Goal: Check status: Check status

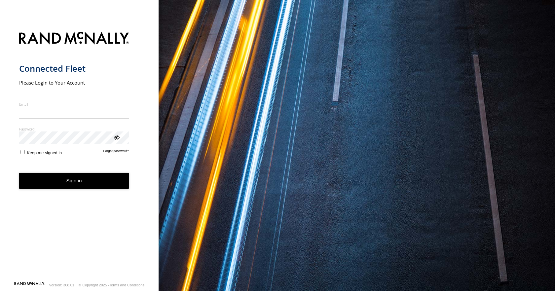
type input "**********"
click at [65, 190] on form "**********" at bounding box center [79, 154] width 121 height 253
click at [66, 184] on button "Sign in" at bounding box center [74, 181] width 110 height 16
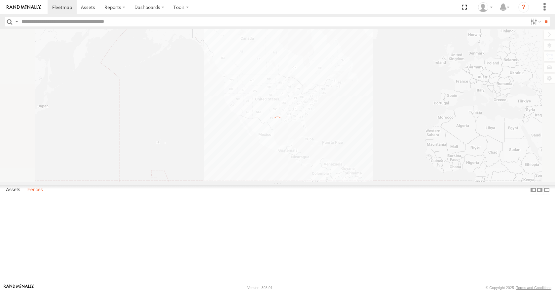
click at [37, 195] on label "Fences" at bounding box center [35, 190] width 22 height 9
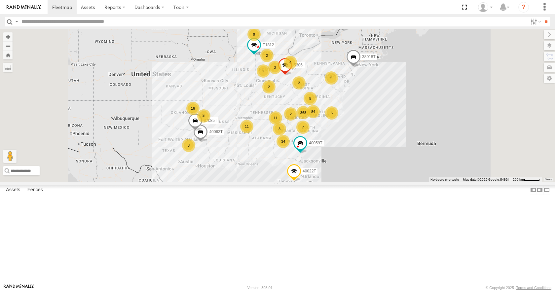
scroll to position [627, 0]
click at [0, 0] on div "Regency Fiber" at bounding box center [0, 0] width 0 height 0
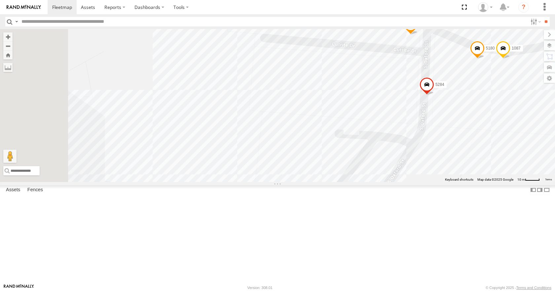
drag, startPoint x: 434, startPoint y: 76, endPoint x: 484, endPoint y: 134, distance: 77.2
click at [538, 80] on div "4372 5074 812 766 1484 5284 401102 5256 5180 4316 4067 5152 455 4164 1087 T1808…" at bounding box center [277, 105] width 555 height 153
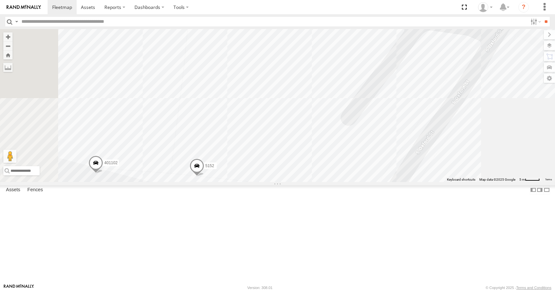
drag, startPoint x: 384, startPoint y: 170, endPoint x: 420, endPoint y: 92, distance: 85.7
click at [414, 33] on div "4372 5074 812 766 1484 5284 401102 5256 5180 4316 4067 5152 455 4164 1087 T1808…" at bounding box center [277, 105] width 555 height 153
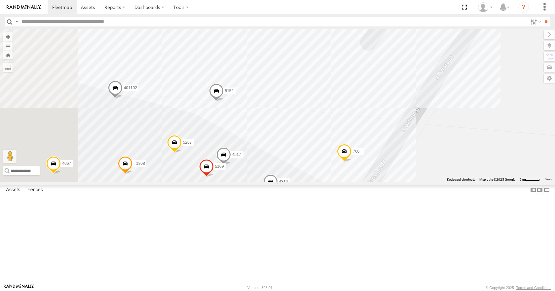
drag, startPoint x: 381, startPoint y: 160, endPoint x: 401, endPoint y: 84, distance: 79.0
click at [401, 84] on div "4372 5074 812 766 1484 5284 401102 5256 5180 4316 4067 5152 455 4164 1087 T1808…" at bounding box center [277, 105] width 555 height 153
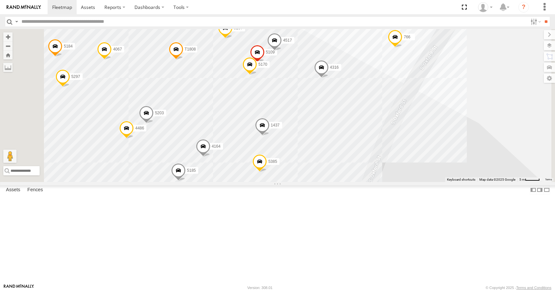
drag, startPoint x: 266, startPoint y: 223, endPoint x: 307, endPoint y: 133, distance: 99.4
click at [307, 133] on div "4372 5074 812 766 1484 5284 401102 5256 5180 4316 4067 5152 455 4164 1087 T1808…" at bounding box center [277, 105] width 555 height 153
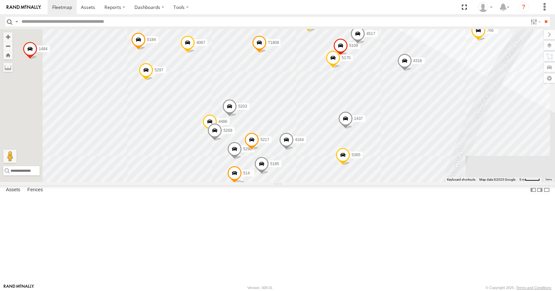
drag, startPoint x: 314, startPoint y: 163, endPoint x: 398, endPoint y: 156, distance: 84.1
click at [398, 156] on div "4372 5074 812 766 1484 5284 401102 5256 5180 4316 4067 5152 455 4164 1087 T1808…" at bounding box center [277, 105] width 555 height 153
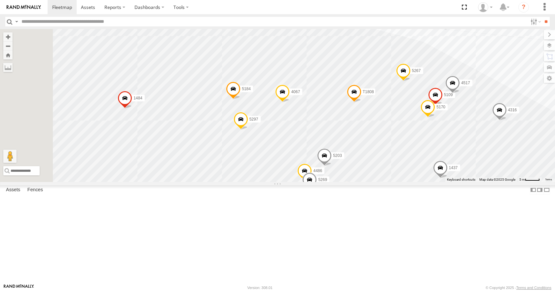
drag, startPoint x: 242, startPoint y: 171, endPoint x: 366, endPoint y: 204, distance: 127.9
click at [338, 182] on div "4372 5074 812 766 1484 5284 401102 5256 5180 4316 4067 5152 455 4164 1087 T1808…" at bounding box center [277, 105] width 555 height 153
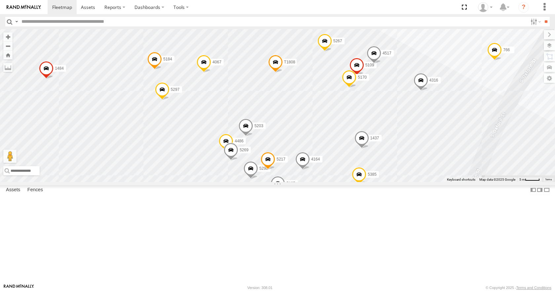
drag, startPoint x: 464, startPoint y: 178, endPoint x: 384, endPoint y: 149, distance: 84.9
click at [384, 149] on div "4372 5074 812 766 1484 5284 401102 5256 5180 4316 4067 5152 455 4164 1087 T1808…" at bounding box center [277, 105] width 555 height 153
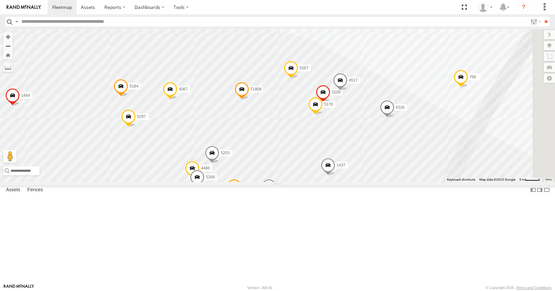
drag, startPoint x: 419, startPoint y: 154, endPoint x: 383, endPoint y: 185, distance: 47.5
click at [383, 182] on div "4372 5074 812 766 1484 5284 401102 5256 5180 4316 4067 5152 455 4164 1087 T1808…" at bounding box center [277, 105] width 555 height 153
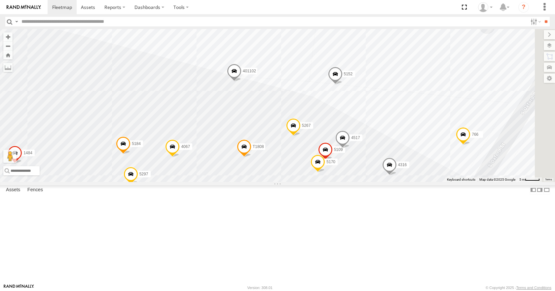
drag, startPoint x: 337, startPoint y: 90, endPoint x: 339, endPoint y: 148, distance: 58.1
click at [339, 148] on div "4372 5074 812 766 1484 5284 401102 5256 5180 4316 4067 5152 455 4164 1087 T1808…" at bounding box center [277, 105] width 555 height 153
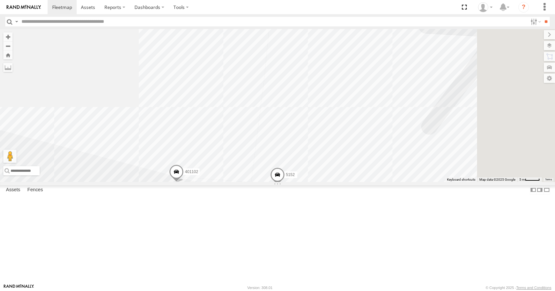
drag, startPoint x: 396, startPoint y: 74, endPoint x: 338, endPoint y: 175, distance: 116.1
click at [338, 175] on div "4372 5074 812 766 1484 5284 401102 5256 5180 4316 4067 5152 455 4164 1087 T1808…" at bounding box center [277, 105] width 555 height 153
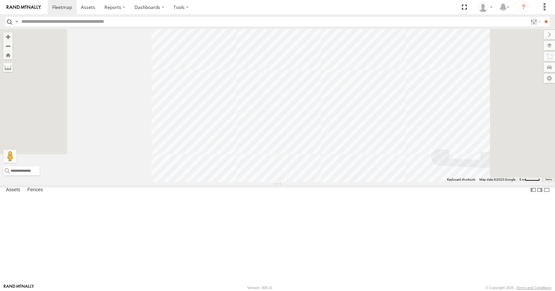
drag, startPoint x: 352, startPoint y: 85, endPoint x: 364, endPoint y: 202, distance: 118.1
click at [366, 182] on div "4372 5074 812 766 1484 5284 401102 5256 5180 4316 4067 5152 455 4164 1087 T1808…" at bounding box center [277, 105] width 555 height 153
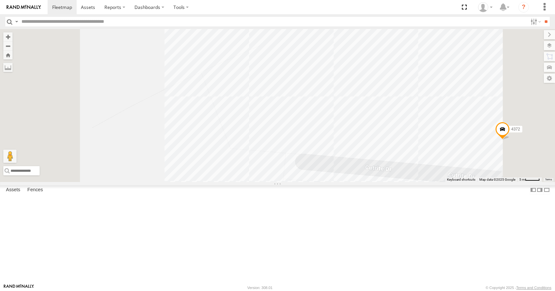
drag, startPoint x: 349, startPoint y: 94, endPoint x: 365, endPoint y: 145, distance: 53.2
click at [360, 182] on div "4372 5074 812 766 1484 5284 401102 5256 5180 4316 4067 5152 455 4164 1087 T1808…" at bounding box center [277, 105] width 555 height 153
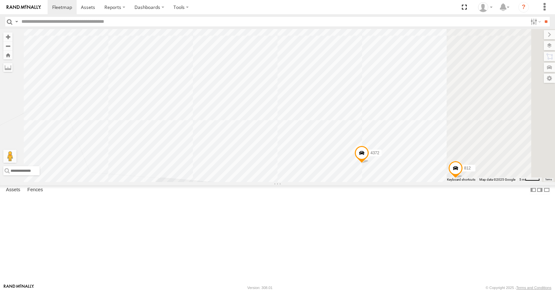
drag, startPoint x: 357, startPoint y: 58, endPoint x: 220, endPoint y: 100, distance: 143.0
click at [207, 97] on div "4372 5074 812 766 1484 5284 401102 5256 5180 4316 4067 5152 455 4164 1087 T1808…" at bounding box center [277, 105] width 555 height 153
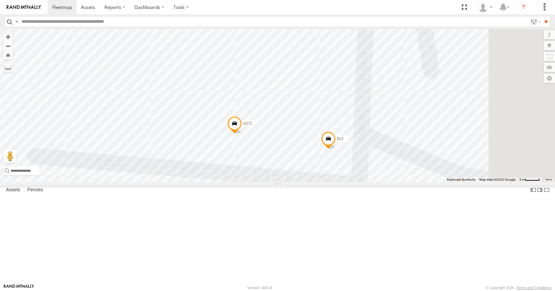
drag, startPoint x: 346, startPoint y: 112, endPoint x: 245, endPoint y: 86, distance: 104.7
click at [244, 89] on div "4372 5074 812 766 1484 5284 401102 5256 5180 4316 4067 5152 455 4164 1087 T1808…" at bounding box center [277, 105] width 555 height 153
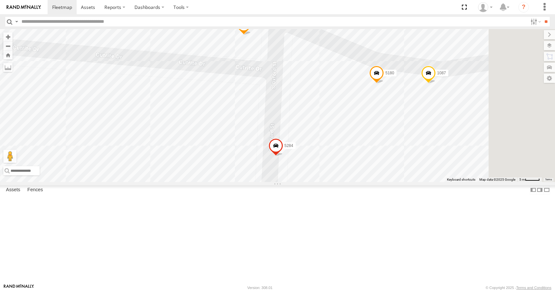
drag, startPoint x: 448, startPoint y: 243, endPoint x: 346, endPoint y: 107, distance: 169.7
click at [346, 107] on div "4372 5074 812 766 1484 5284 401102 5256 5180 4316 4067 5152 455 4164 1087 T1808…" at bounding box center [277, 105] width 555 height 153
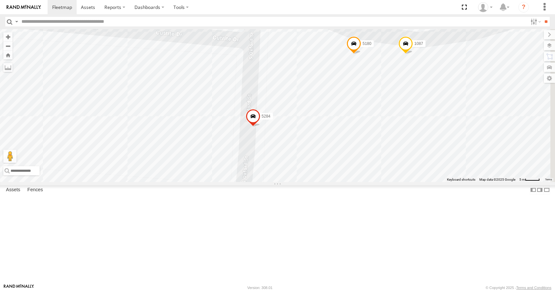
drag, startPoint x: 417, startPoint y: 151, endPoint x: 403, endPoint y: 89, distance: 63.8
click at [403, 88] on div "4372 5074 812 766 1484 5284 401102 5256 5180 4316 4067 5152 455 4164 1087 T1808…" at bounding box center [277, 105] width 555 height 153
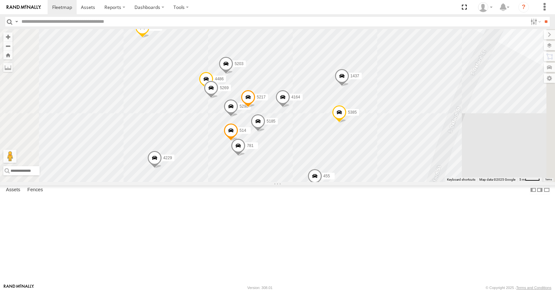
drag, startPoint x: 350, startPoint y: 109, endPoint x: 354, endPoint y: 101, distance: 9.8
click at [354, 101] on div "4372 5074 812 766 1484 5284 401102 5180 4316 4067 5152 455 4164 1087 T1808 4229…" at bounding box center [277, 105] width 555 height 153
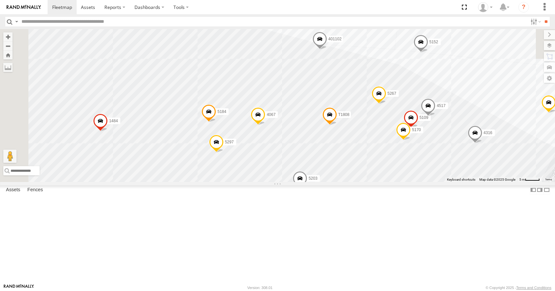
drag, startPoint x: 389, startPoint y: 100, endPoint x: 462, endPoint y: 218, distance: 138.6
click at [464, 182] on div "4372 5074 812 766 1484 5284 401102 5180 4316 4067 5152 455 4164 1087 T1808 4229…" at bounding box center [277, 105] width 555 height 153
click at [337, 124] on span at bounding box center [329, 116] width 15 height 18
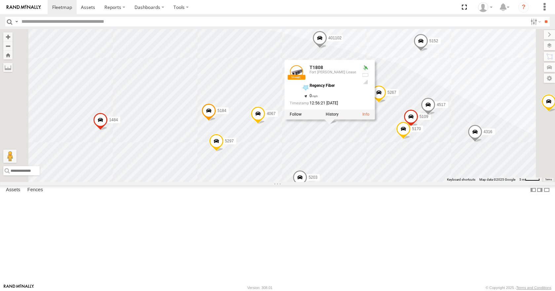
click at [303, 79] on link at bounding box center [296, 71] width 13 height 13
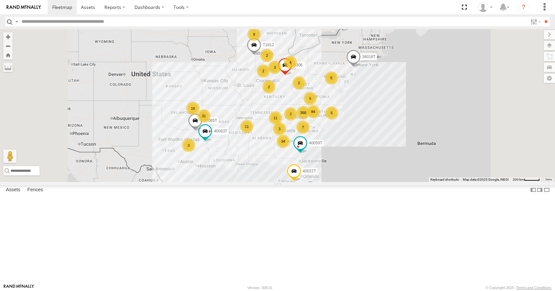
scroll to position [330, 0]
click at [39, 195] on label "Fences" at bounding box center [35, 190] width 22 height 9
click at [32, 195] on label "Fences" at bounding box center [35, 190] width 22 height 9
click at [0, 0] on div "Regency Fiber" at bounding box center [0, 0] width 0 height 0
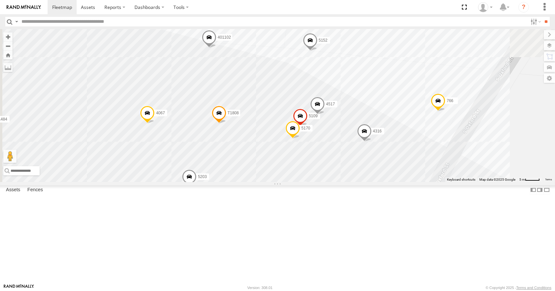
drag, startPoint x: 302, startPoint y: 81, endPoint x: 340, endPoint y: 222, distance: 145.6
click at [341, 182] on div "4372 5074 812 766 1484 5284 401102 5180 4316 4067 5152 455 4164 1087 T1808 4229…" at bounding box center [277, 105] width 555 height 153
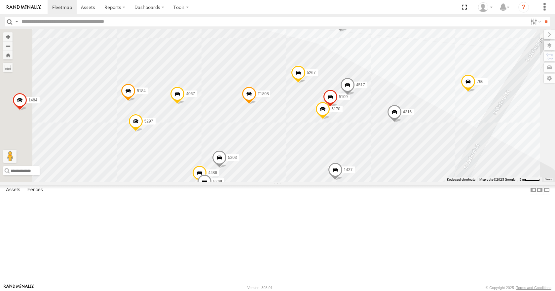
drag, startPoint x: 322, startPoint y: 185, endPoint x: 365, endPoint y: 168, distance: 45.7
click at [365, 168] on div "4372 5074 812 766 1484 5284 401102 5180 4316 4067 5152 455 4164 1087 T1808 4229…" at bounding box center [277, 105] width 555 height 153
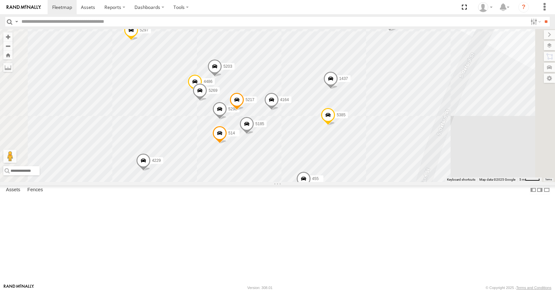
drag, startPoint x: 382, startPoint y: 204, endPoint x: 368, endPoint y: 114, distance: 90.5
click at [368, 114] on div "4372 5074 812 766 1484 5284 401102 5180 4316 4067 5152 455 4164 1087 T1808 4229…" at bounding box center [277, 105] width 555 height 153
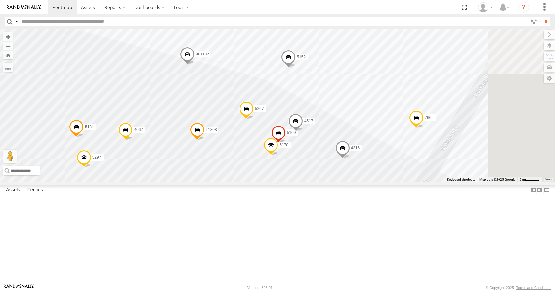
drag, startPoint x: 444, startPoint y: 146, endPoint x: 472, endPoint y: 157, distance: 29.5
click at [419, 182] on div "4372 5074 812 766 1484 5284 401102 5180 4316 4067 5152 455 4164 1087 T1808 4229…" at bounding box center [277, 105] width 555 height 153
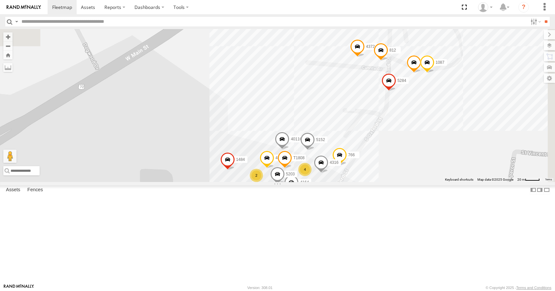
drag, startPoint x: 447, startPoint y: 78, endPoint x: 393, endPoint y: 158, distance: 96.8
click at [396, 159] on div "4372 5074 812 766 1484 5284 401102 5180 4316 4067 5152 455 4164 1087 T1808 4229…" at bounding box center [277, 105] width 555 height 153
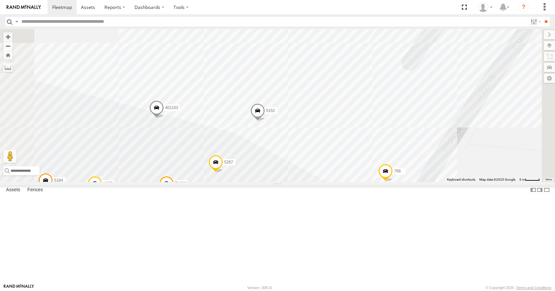
drag, startPoint x: 396, startPoint y: 193, endPoint x: 422, endPoint y: 113, distance: 84.9
click at [421, 113] on div "4372 5074 812 766 1484 5284 401102 5180 4316 4067 5152 455 4164 1087 T1808 4229…" at bounding box center [277, 105] width 555 height 153
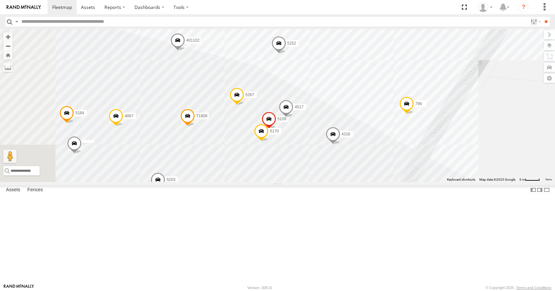
drag, startPoint x: 412, startPoint y: 166, endPoint x: 424, endPoint y: 130, distance: 37.7
click at [424, 130] on div "4372 5074 812 766 1484 5284 401102 5180 4316 4067 5152 455 4164 1087 T1808 4229…" at bounding box center [277, 105] width 555 height 153
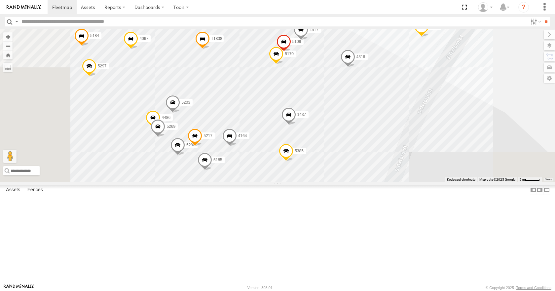
drag, startPoint x: 416, startPoint y: 257, endPoint x: 427, endPoint y: 186, distance: 72.1
click at [427, 182] on div "4372 5074 812 766 1484 5284 401102 5180 4316 4067 5152 455 4164 1087 T1808 4229…" at bounding box center [277, 105] width 555 height 153
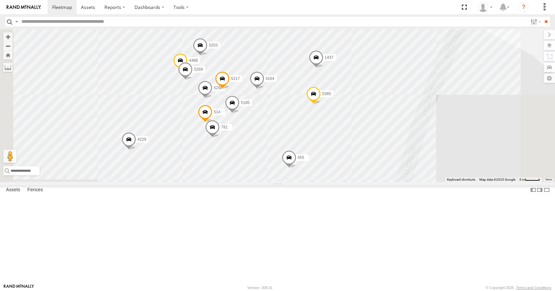
drag, startPoint x: 406, startPoint y: 231, endPoint x: 434, endPoint y: 173, distance: 64.4
click at [434, 173] on div "4372 5074 812 766 1484 5284 401102 5180 4316 4067 5152 455 4164 1087 T1808 4229…" at bounding box center [277, 105] width 555 height 153
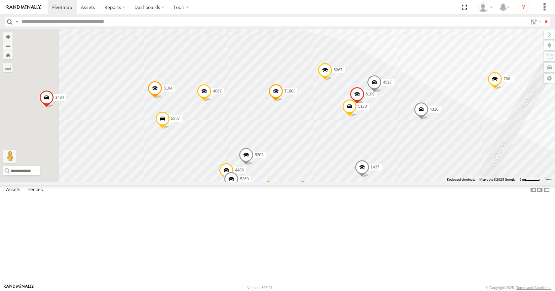
drag, startPoint x: 327, startPoint y: 85, endPoint x: 334, endPoint y: 165, distance: 80.2
click at [372, 182] on div "4372 5074 812 766 1484 5284 401102 5180 4316 4067 5152 455 4164 1087 T1808 4229…" at bounding box center [277, 105] width 555 height 153
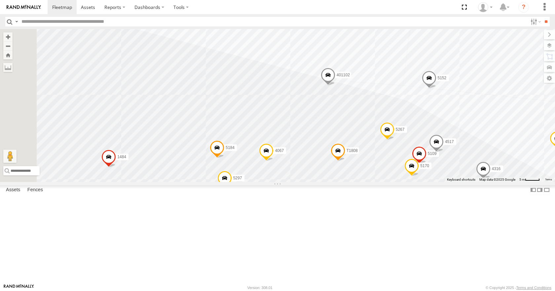
drag, startPoint x: 327, startPoint y: 121, endPoint x: 385, endPoint y: 170, distance: 76.1
click at [385, 176] on div "4372 5074 812 766 1484 5284 401102 5180 4316 4067 5152 455 4164 1087 T1808 4229…" at bounding box center [277, 105] width 555 height 153
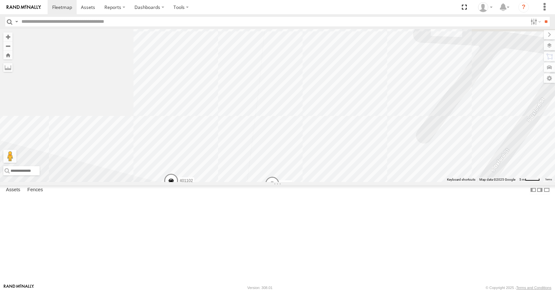
drag, startPoint x: 427, startPoint y: 117, endPoint x: 284, endPoint y: 206, distance: 168.9
click at [286, 182] on div "4372 5074 812 766 1484 5284 401102 5180 4316 4067 5152 455 4164 1087 T1808 4229…" at bounding box center [277, 105] width 555 height 153
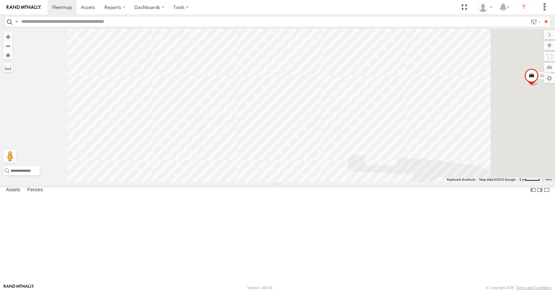
drag, startPoint x: 356, startPoint y: 211, endPoint x: 311, endPoint y: 296, distance: 96.0
click at [311, 291] on html at bounding box center [277, 145] width 555 height 291
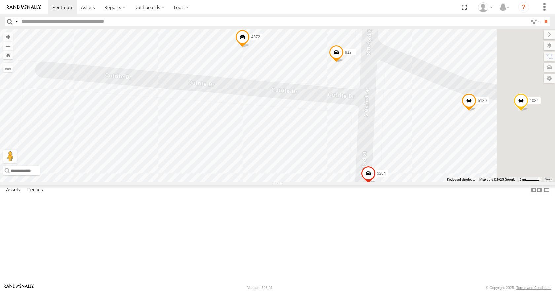
drag, startPoint x: 427, startPoint y: 151, endPoint x: 293, endPoint y: 204, distance: 144.6
click at [294, 182] on div "4372 5074 812 766 1484 5284 401102 5180 4316 4067 5152 455 4164 1087 T1808 4229…" at bounding box center [277, 105] width 555 height 153
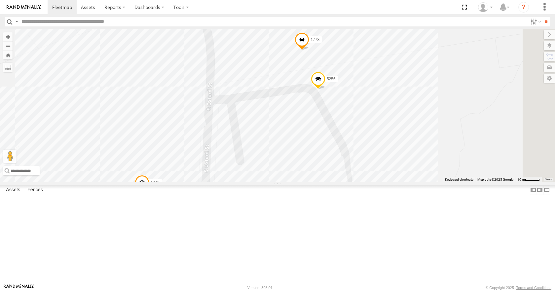
drag, startPoint x: 455, startPoint y: 133, endPoint x: 337, endPoint y: 194, distance: 132.5
click at [338, 182] on div "4372 5074 812 766 1484 5284 401102 5180 4316 4067 5152 455 4164 1087 T1808 4229…" at bounding box center [277, 105] width 555 height 153
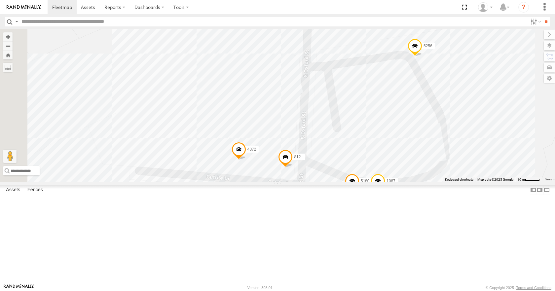
drag, startPoint x: 330, startPoint y: 135, endPoint x: 442, endPoint y: 150, distance: 113.0
click at [440, 146] on div "4372 5074 812 766 1484 5284 401102 5180 4316 4067 5152 455 4164 1087 T1808 4229…" at bounding box center [277, 105] width 555 height 153
